Goal: Task Accomplishment & Management: Complete application form

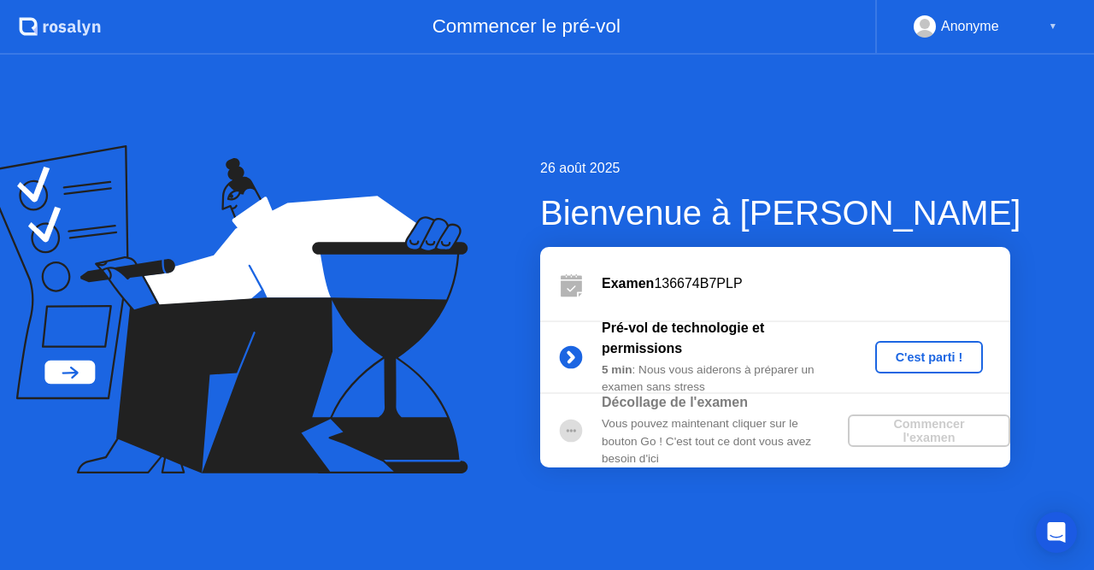
click at [928, 368] on button "C'est parti !" at bounding box center [929, 357] width 109 height 32
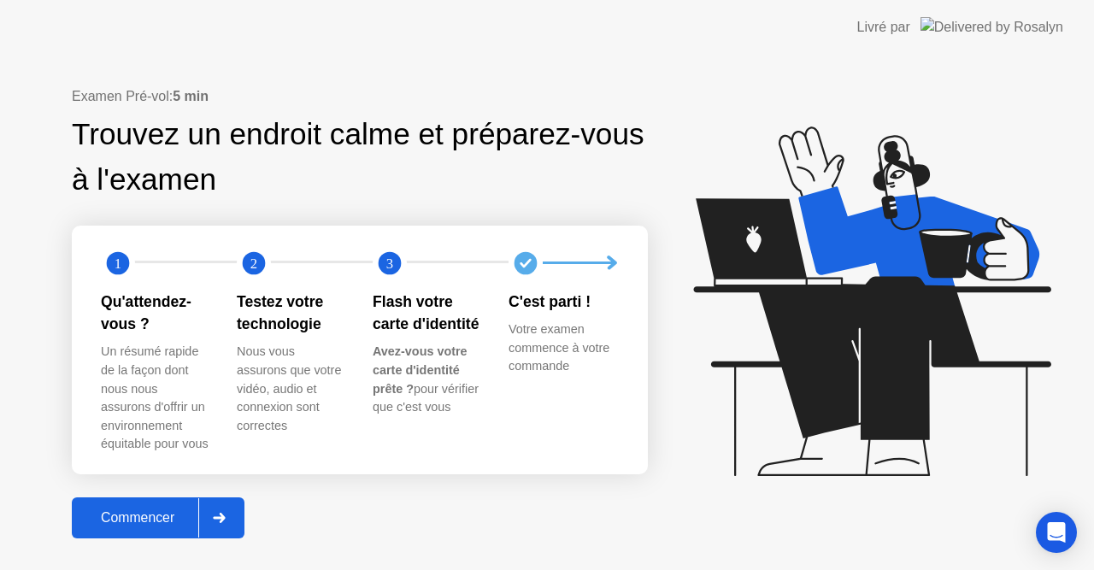
click at [125, 500] on button "Commencer" at bounding box center [158, 517] width 173 height 41
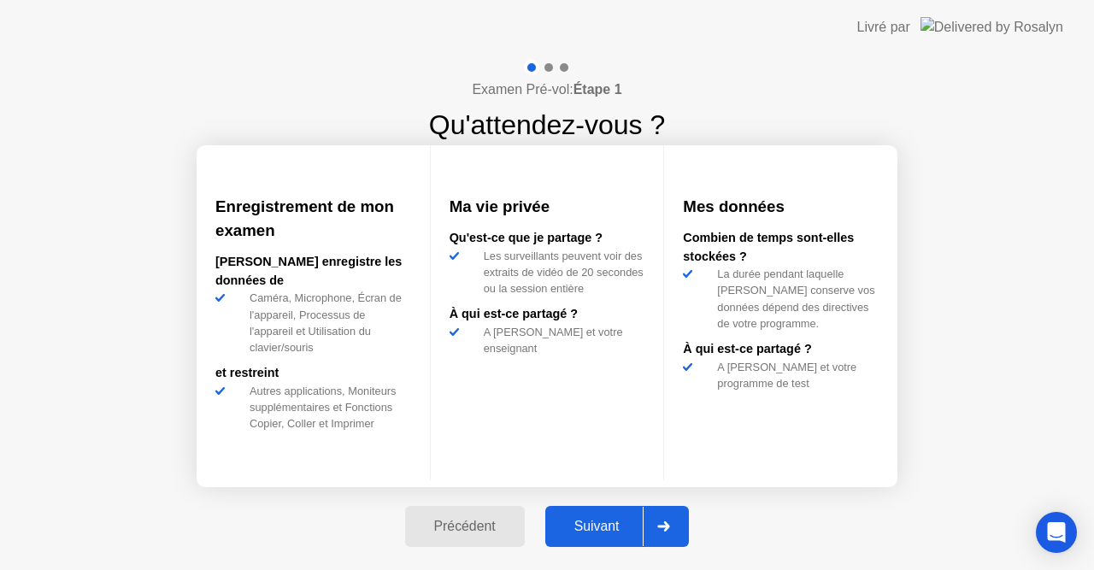
click at [609, 522] on div "Suivant" at bounding box center [596, 526] width 93 height 15
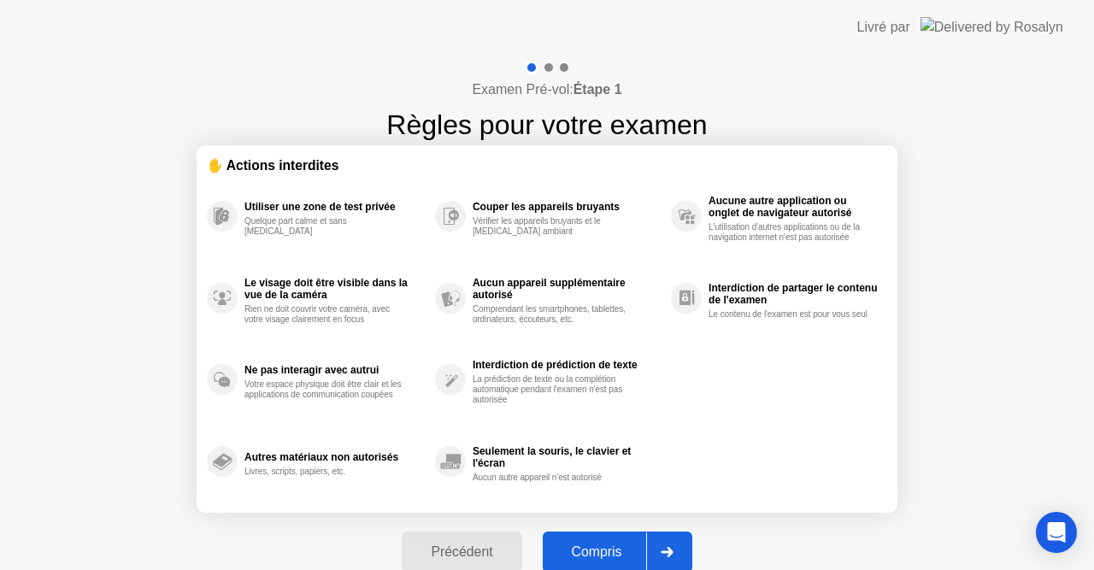
click at [615, 544] on div "Compris" at bounding box center [597, 551] width 98 height 15
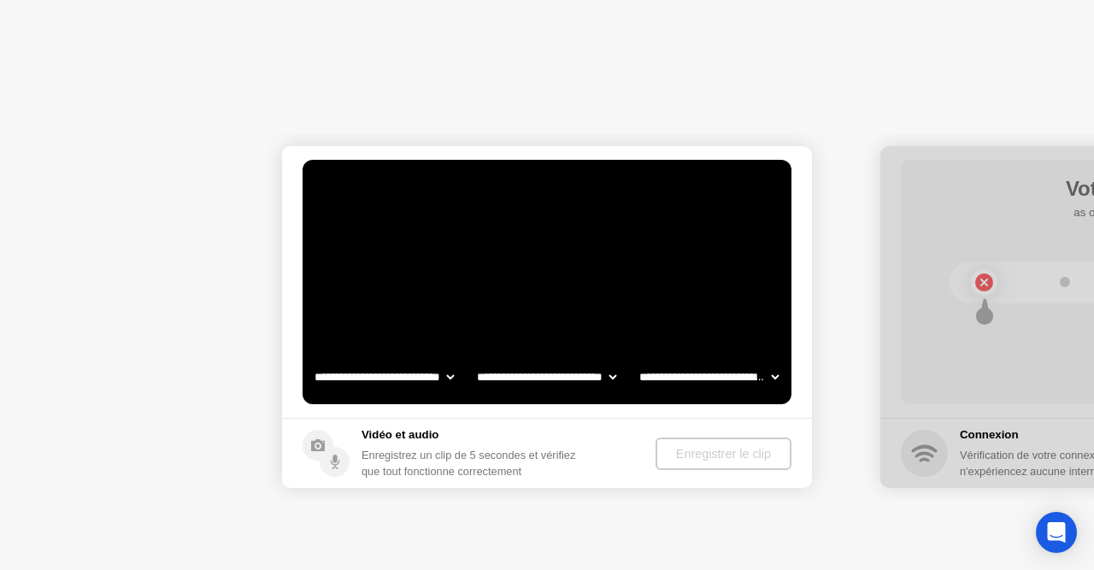
select select "**********"
select select "*******"
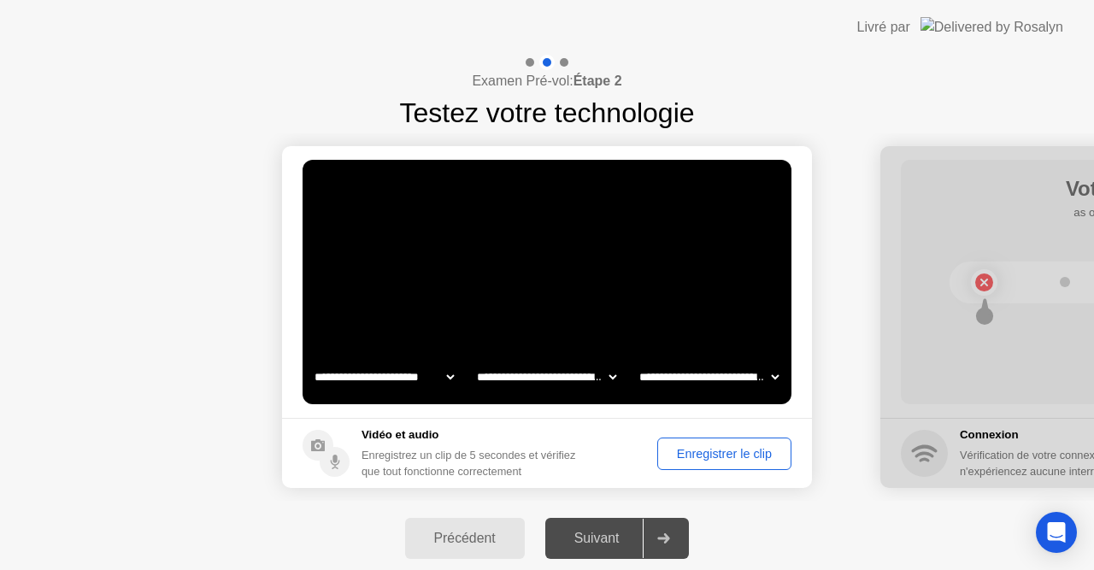
click at [615, 544] on div "Suivant" at bounding box center [596, 538] width 93 height 15
click at [722, 448] on div "Enregistrer le clip" at bounding box center [724, 454] width 122 height 14
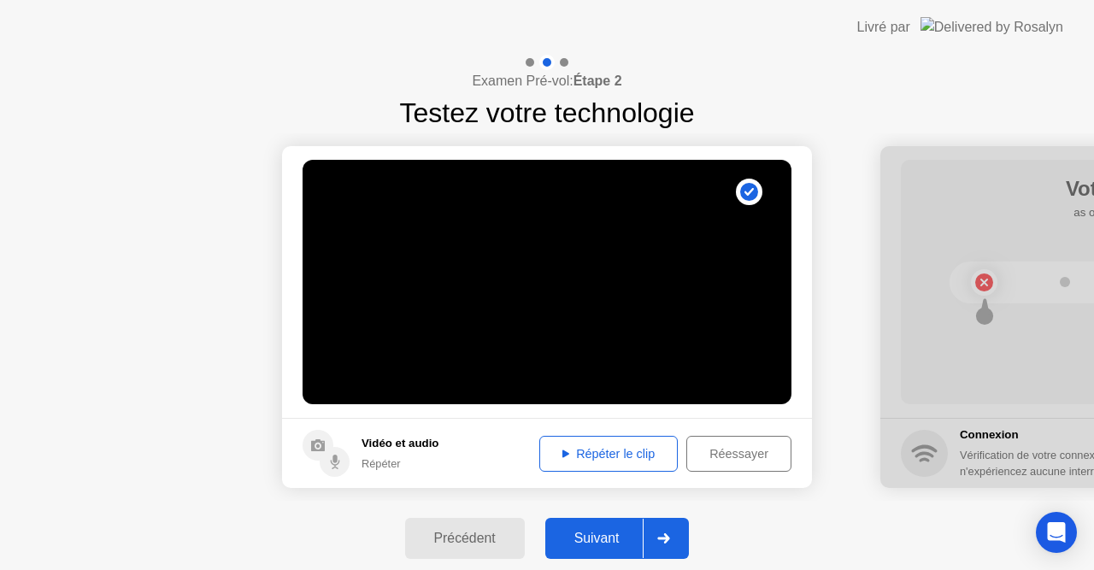
click at [631, 452] on div "Répéter le clip" at bounding box center [608, 454] width 127 height 14
click at [556, 448] on div "Répéter le clip" at bounding box center [608, 454] width 127 height 14
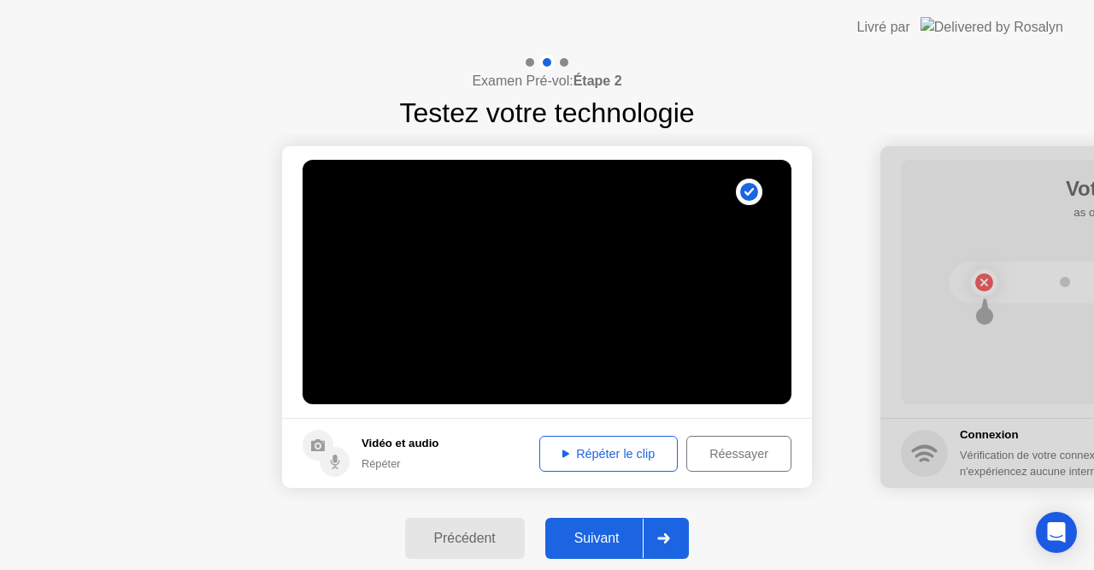
click at [664, 533] on div at bounding box center [663, 538] width 41 height 39
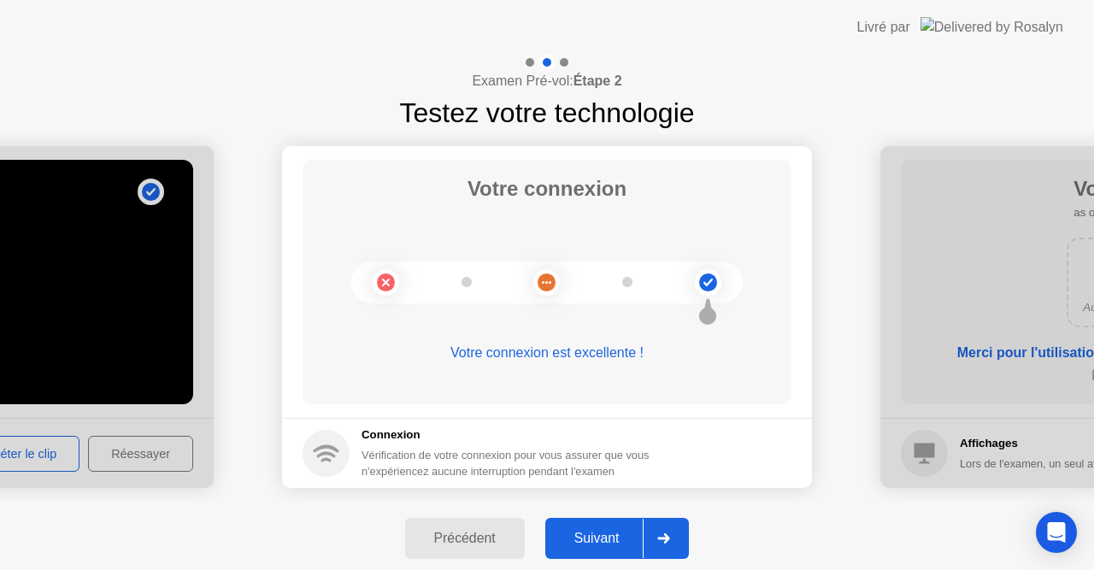
click at [662, 534] on icon at bounding box center [663, 538] width 13 height 10
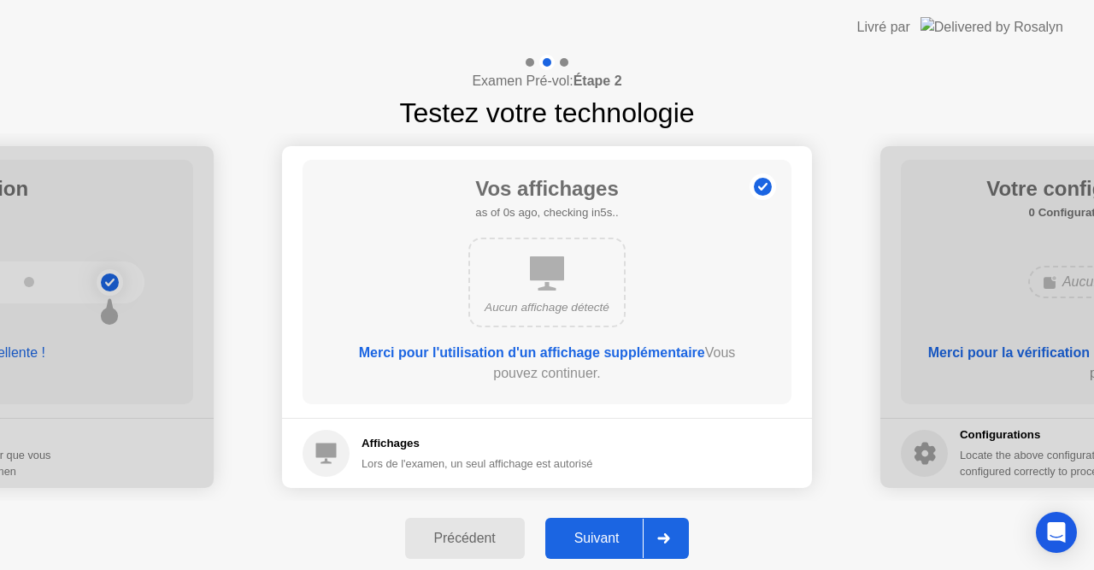
click at [662, 534] on icon at bounding box center [663, 538] width 13 height 10
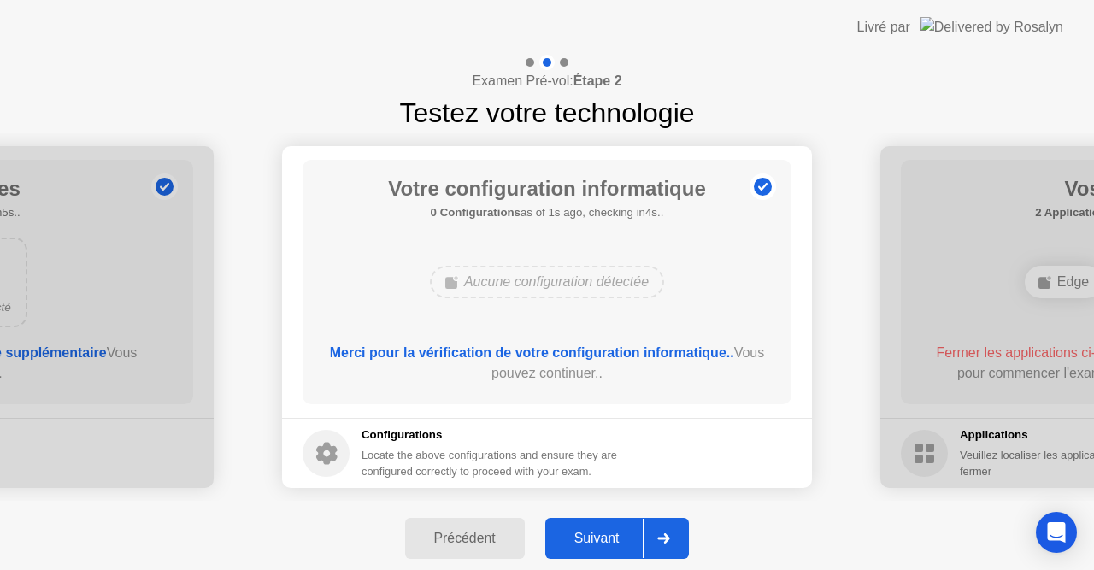
click at [662, 534] on icon at bounding box center [663, 538] width 13 height 10
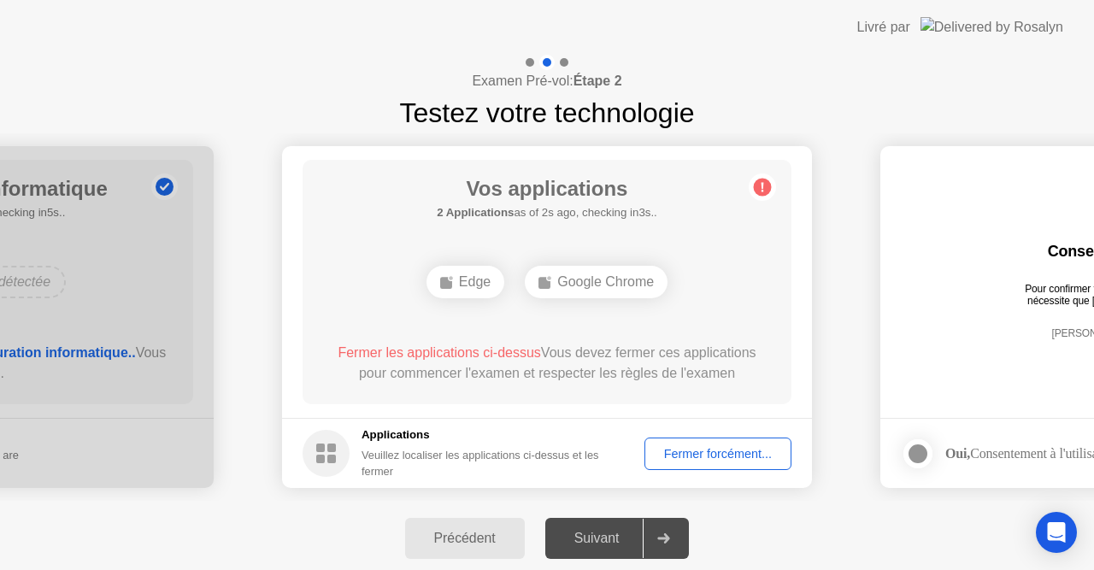
click at [727, 447] on div "Fermer forcément..." at bounding box center [717, 454] width 135 height 14
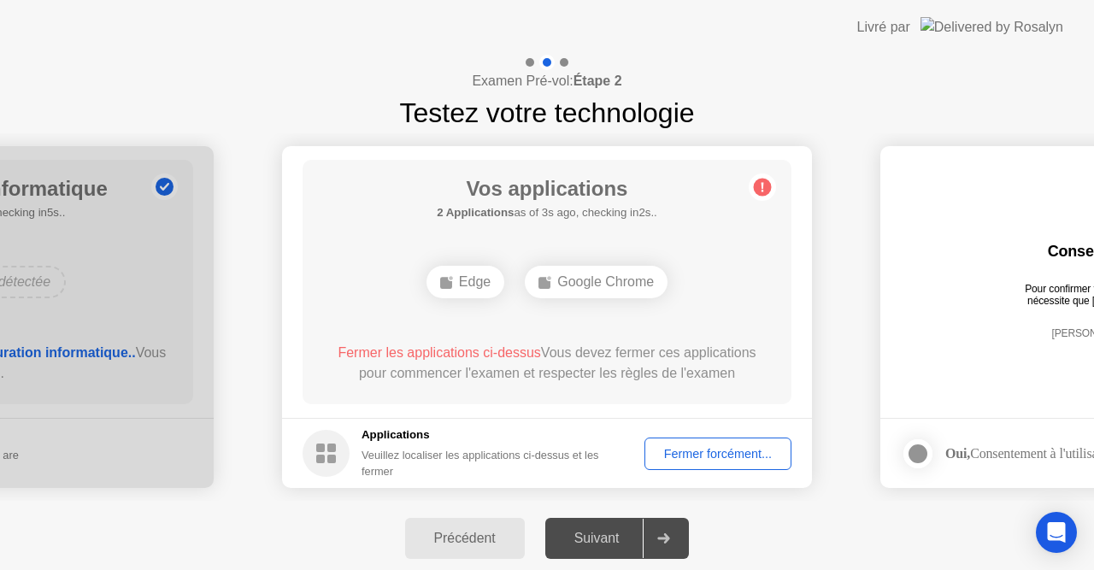
click at [704, 447] on div "Fermer forcément..." at bounding box center [717, 454] width 135 height 14
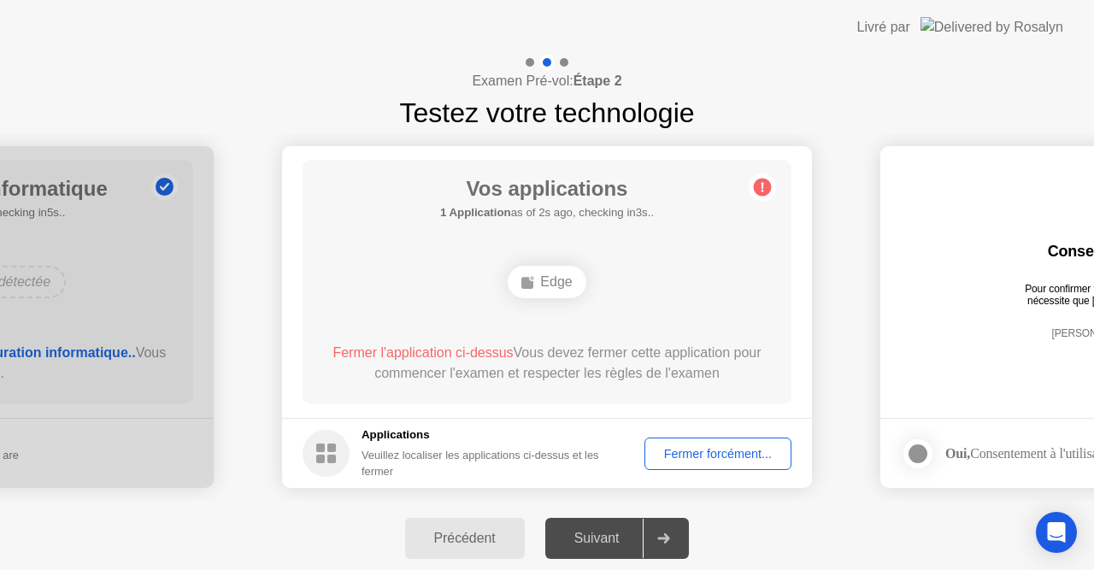
click at [714, 447] on div "Fermer forcément..." at bounding box center [717, 454] width 135 height 14
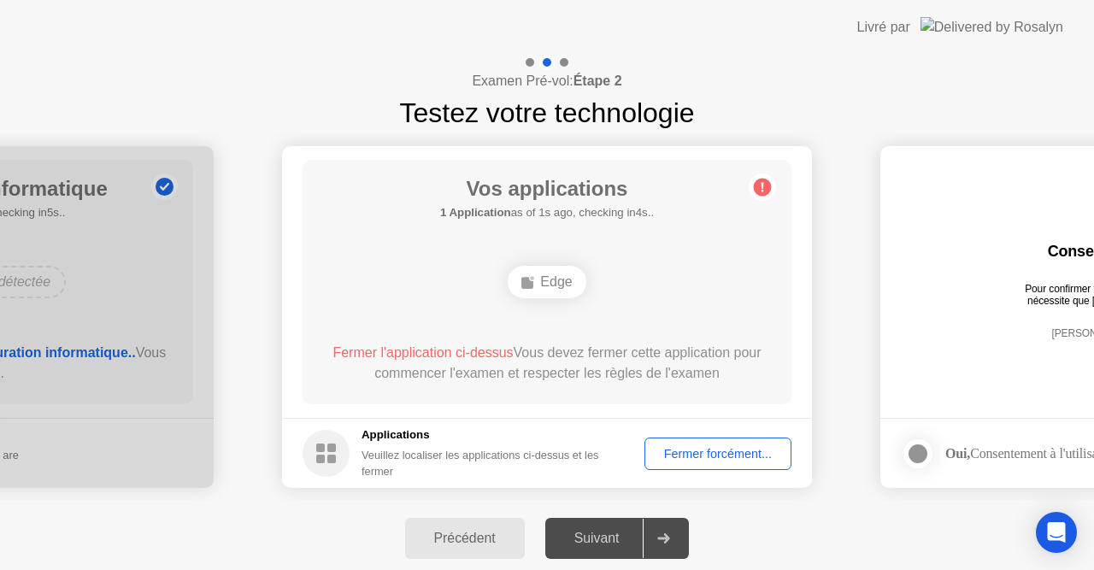
click at [548, 279] on div "Edge" at bounding box center [547, 282] width 78 height 32
click at [730, 453] on div "Fermer forcément..." at bounding box center [717, 454] width 135 height 14
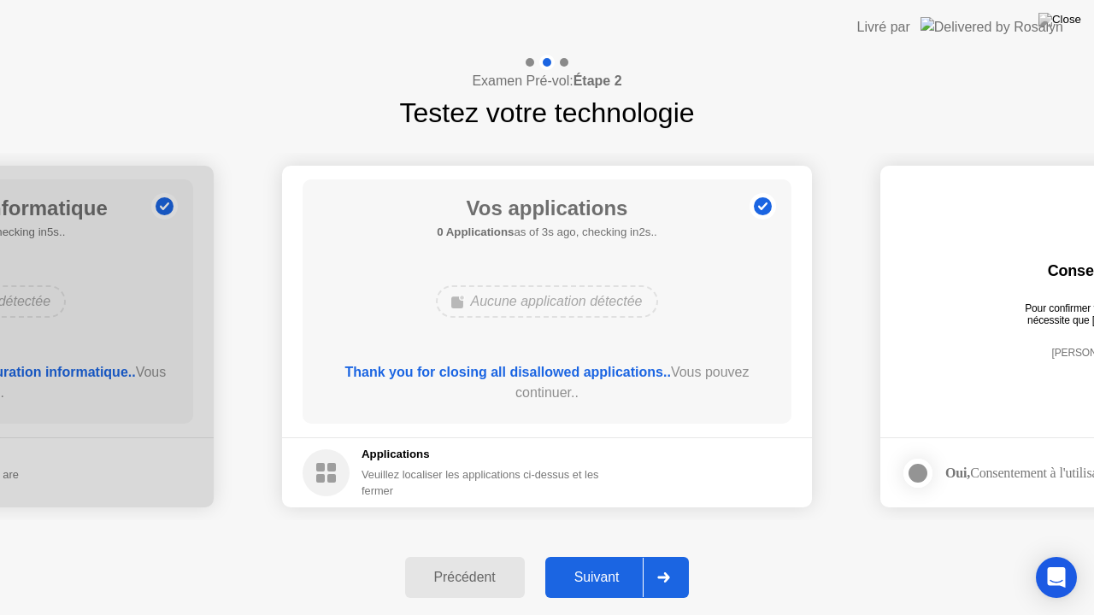
click at [615, 569] on div "Suivant" at bounding box center [596, 577] width 93 height 15
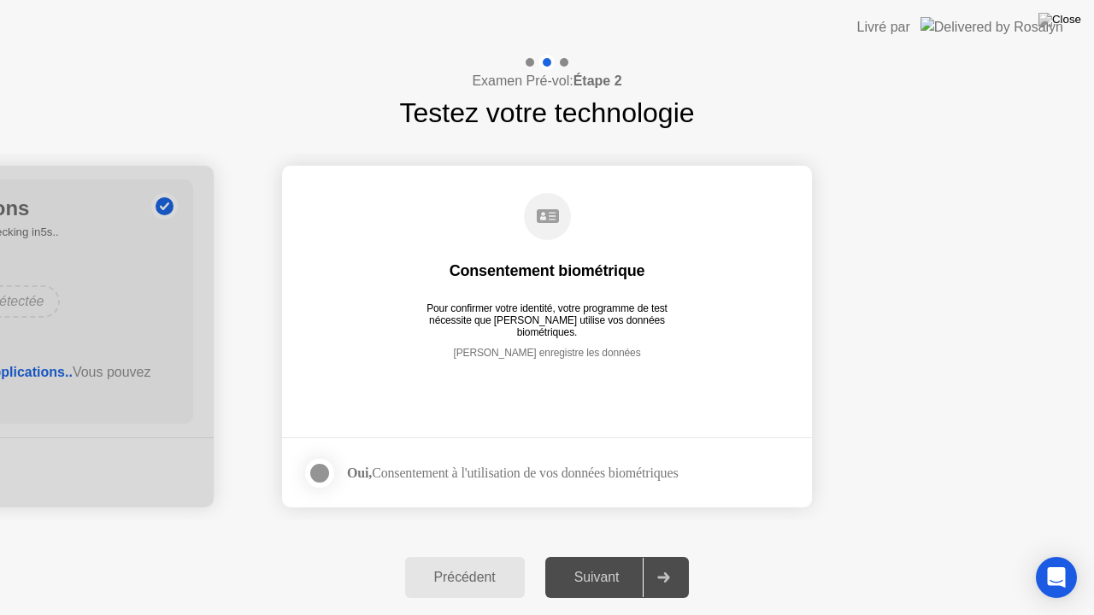
click at [321, 463] on div at bounding box center [319, 473] width 21 height 21
click at [669, 569] on div at bounding box center [663, 577] width 41 height 39
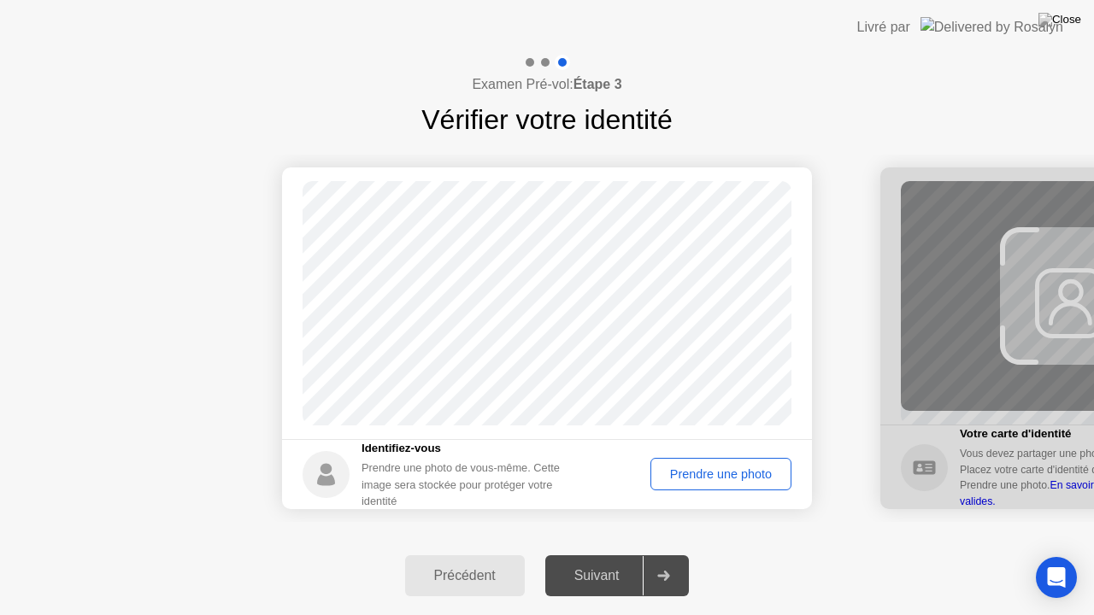
click at [711, 481] on div "Prendre une photo" at bounding box center [720, 475] width 129 height 14
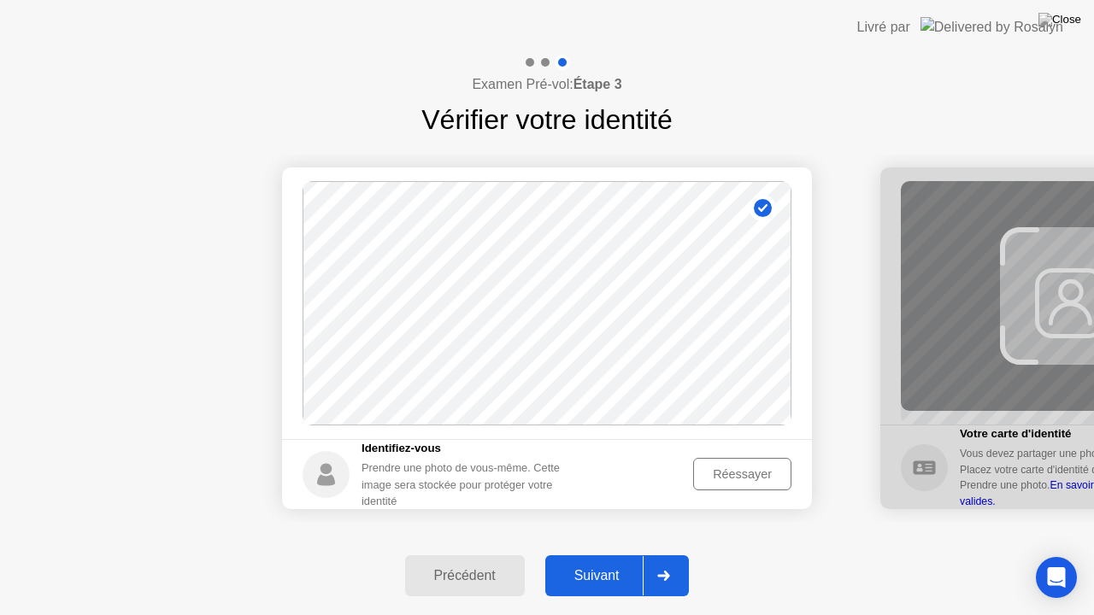
click at [639, 569] on div "Suivant" at bounding box center [596, 575] width 93 height 15
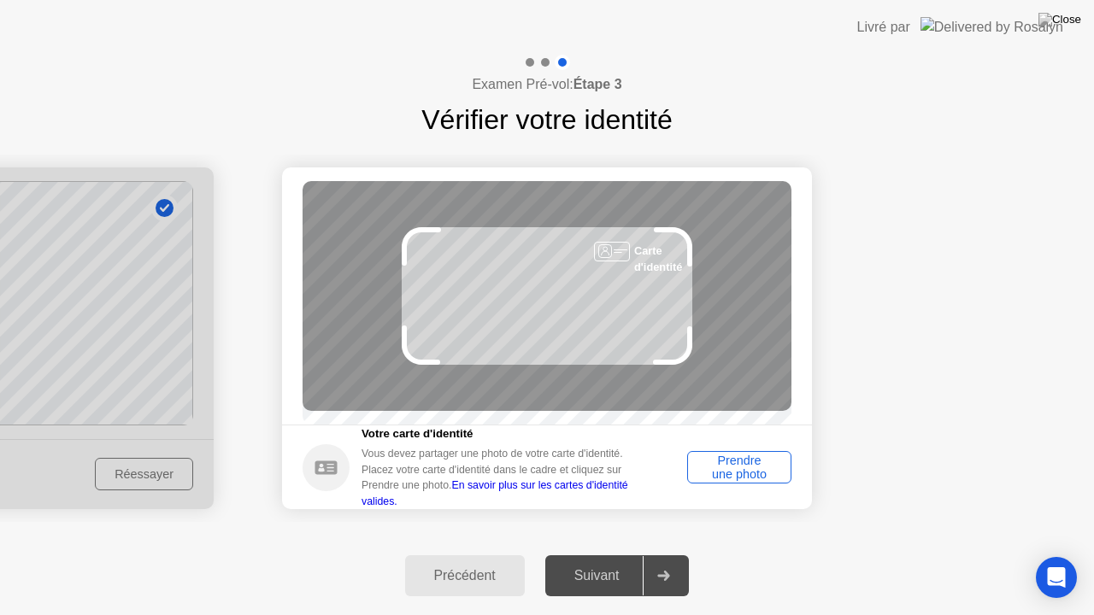
click at [750, 463] on div "Prendre une photo" at bounding box center [739, 467] width 92 height 27
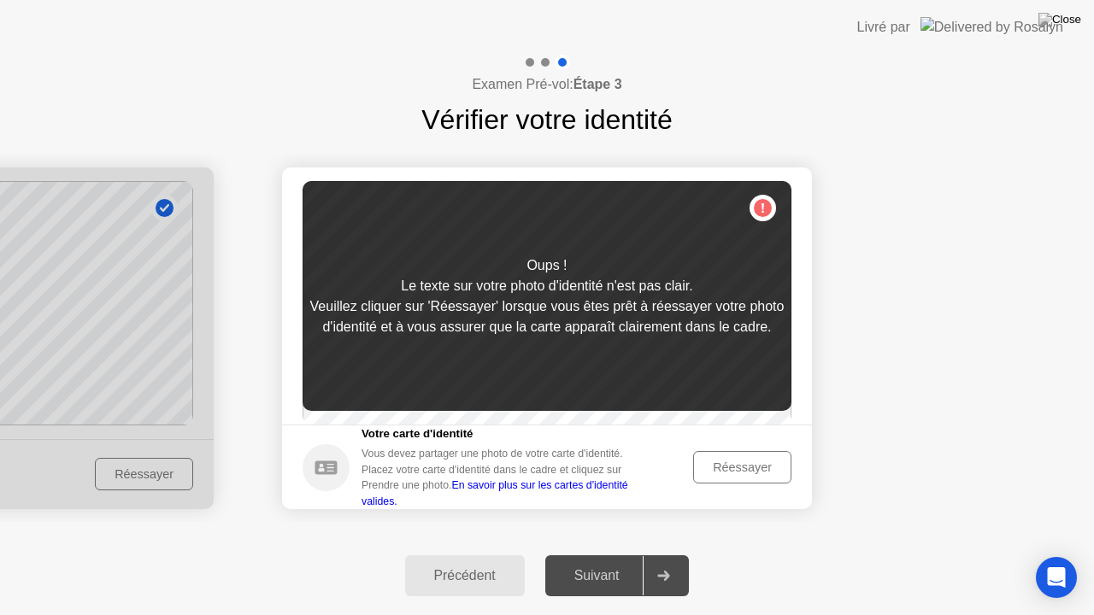
click at [744, 472] on div "Réessayer" at bounding box center [742, 468] width 86 height 14
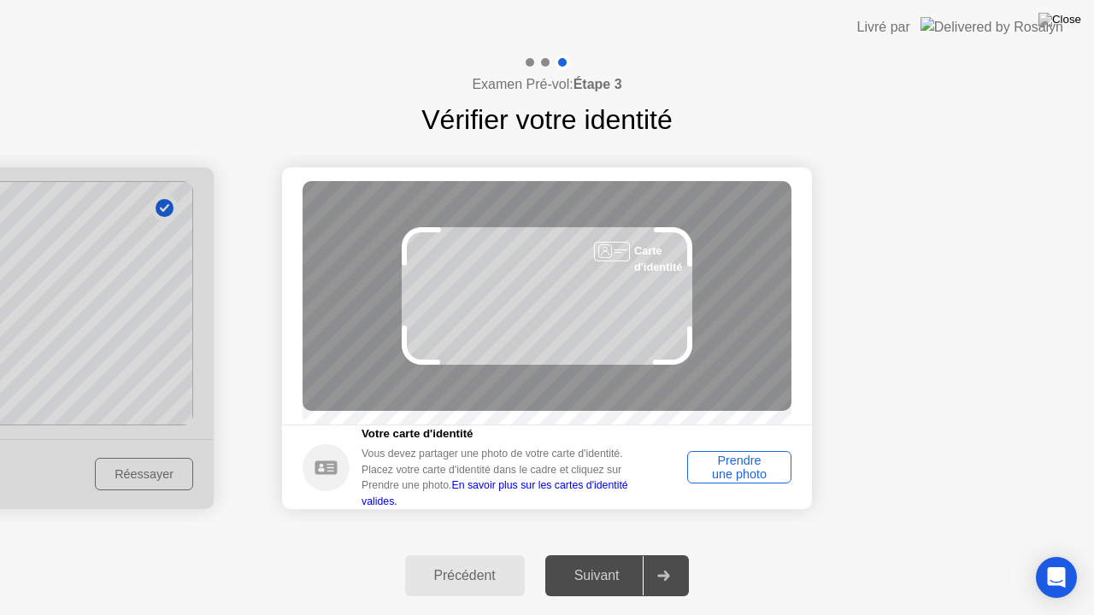
click at [754, 462] on div "Prendre une photo" at bounding box center [739, 467] width 92 height 27
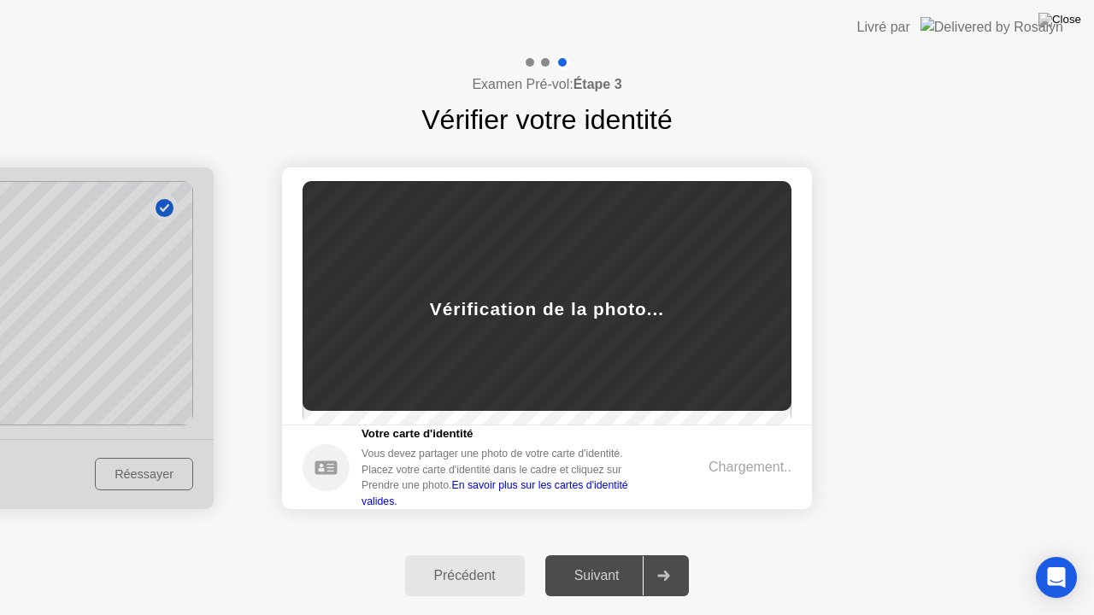
click at [588, 494] on link "En savoir plus sur les cartes d'identité valides." at bounding box center [495, 493] width 267 height 27
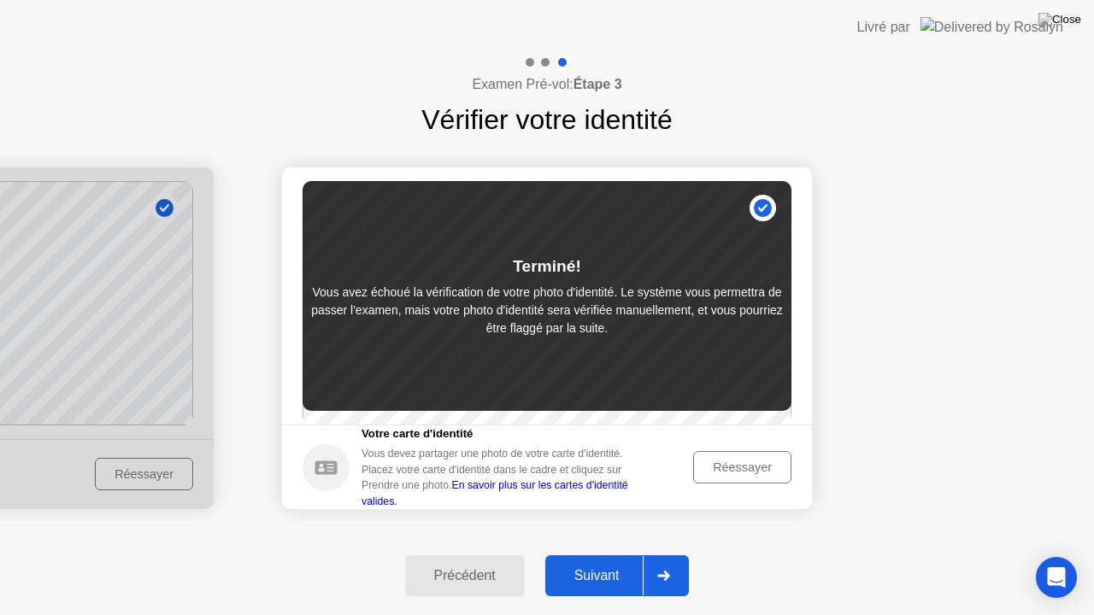
click at [740, 473] on div "Réessayer" at bounding box center [742, 468] width 86 height 14
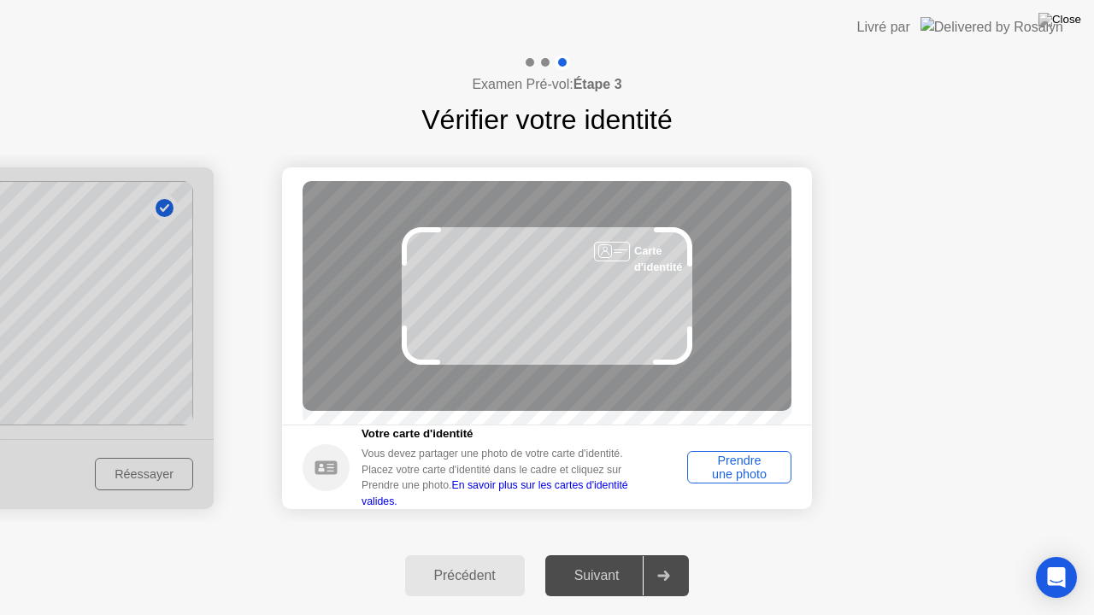
click at [740, 473] on div "Prendre une photo" at bounding box center [739, 467] width 92 height 27
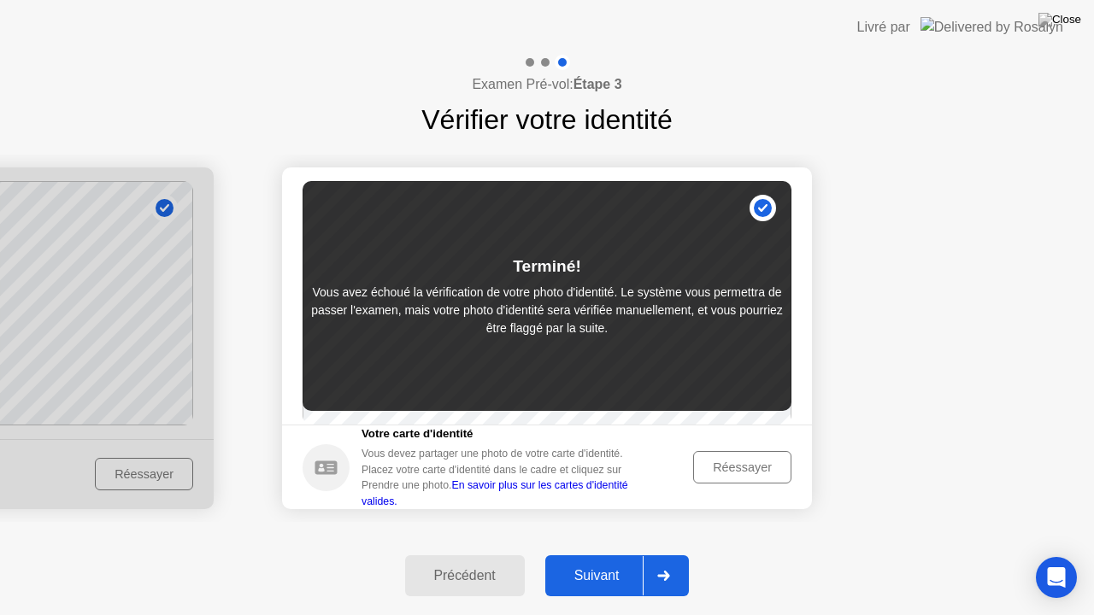
click at [740, 473] on div "Réessayer" at bounding box center [742, 468] width 86 height 14
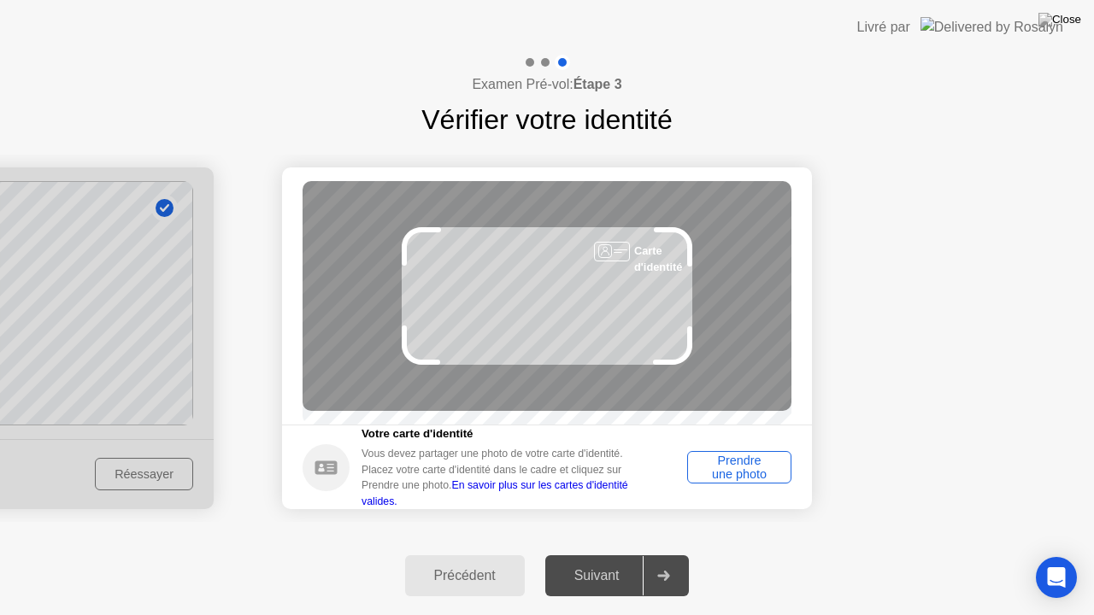
click at [740, 473] on div "Prendre une photo" at bounding box center [739, 467] width 92 height 27
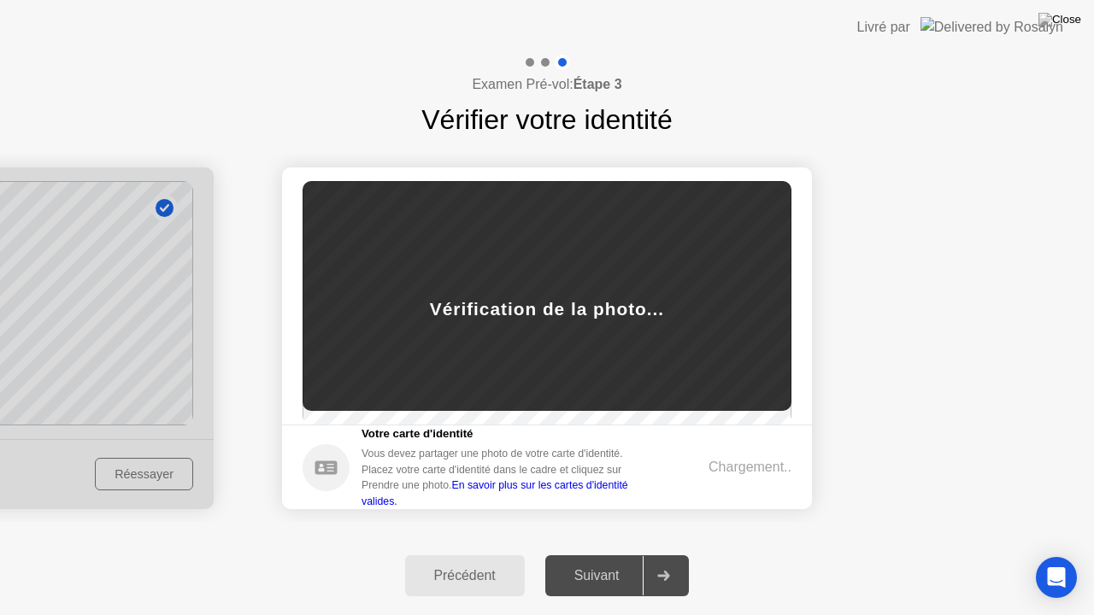
click at [740, 473] on div "Chargement.." at bounding box center [750, 467] width 83 height 21
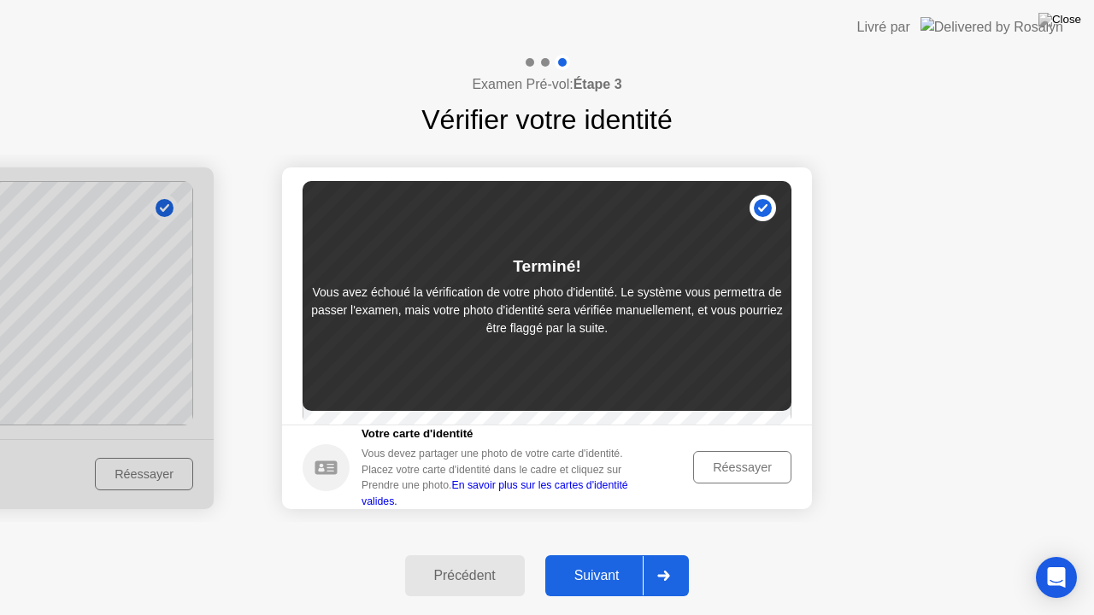
click at [655, 569] on div at bounding box center [663, 575] width 41 height 39
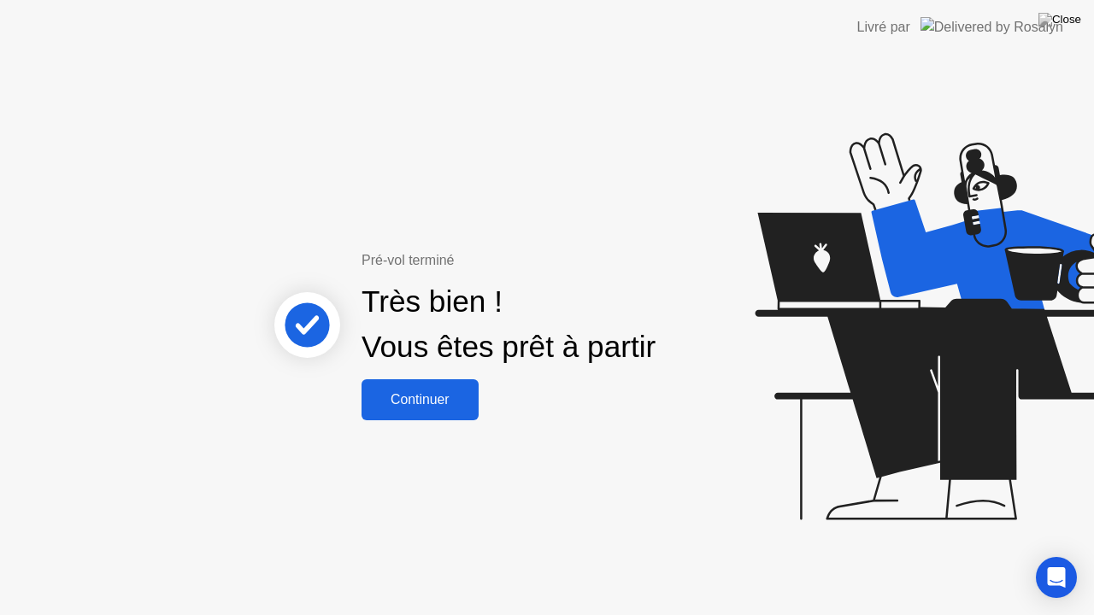
click at [444, 380] on button "Continuer" at bounding box center [420, 400] width 117 height 41
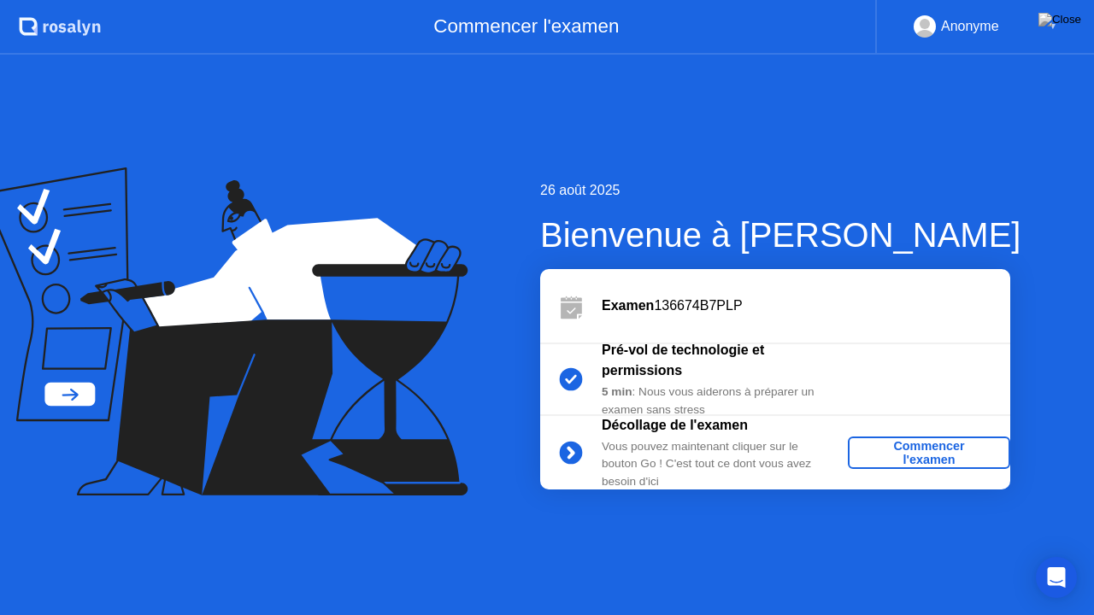
click at [913, 453] on div "Commencer l'examen" at bounding box center [929, 452] width 149 height 27
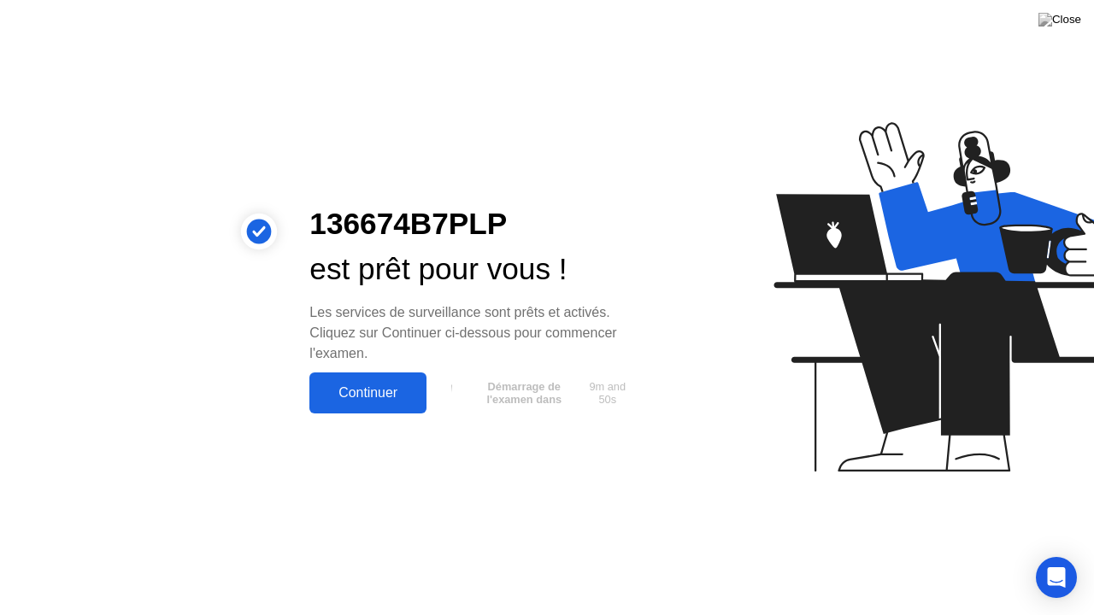
click at [385, 387] on div "Continuer" at bounding box center [368, 392] width 107 height 15
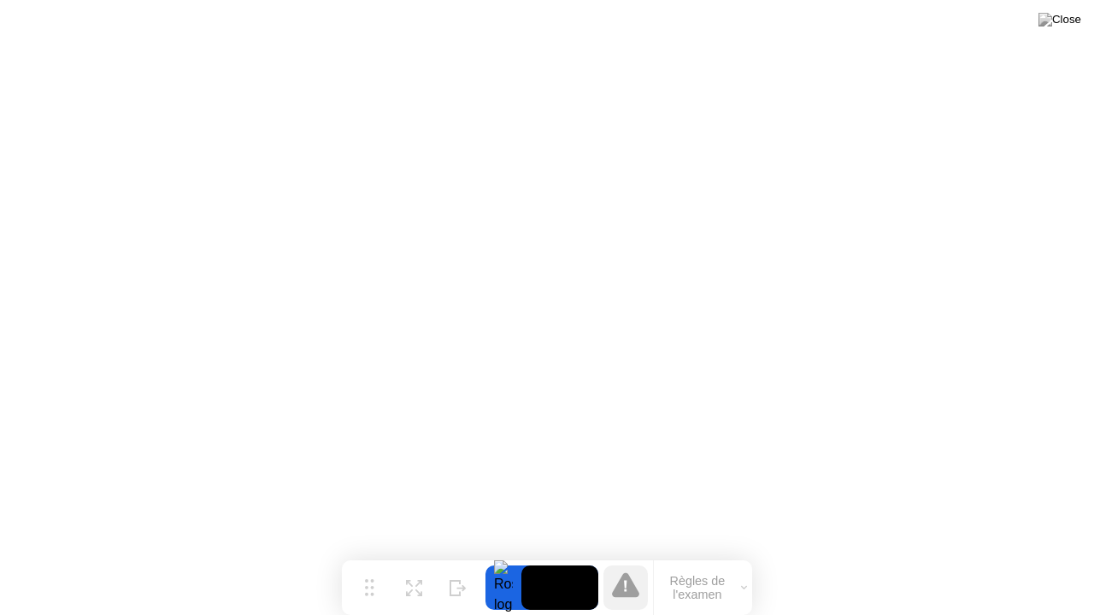
click at [623, 569] on icon at bounding box center [625, 585] width 27 height 25
